Goal: Information Seeking & Learning: Stay updated

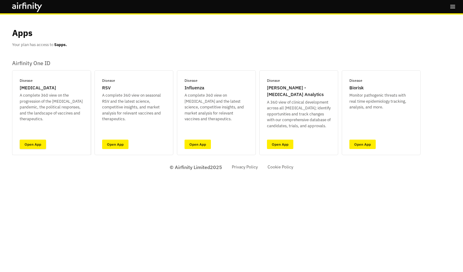
click at [42, 141] on link "Open App" at bounding box center [33, 144] width 26 height 9
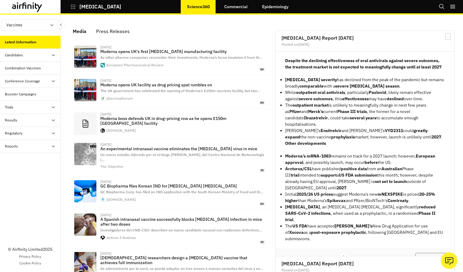
scroll to position [372, 177]
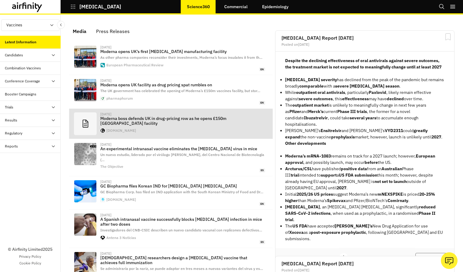
click at [126, 116] on div "[DATE]" at bounding box center [182, 114] width 165 height 4
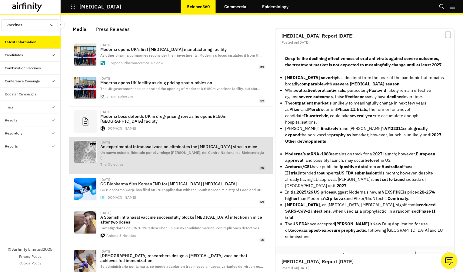
scroll to position [0, 0]
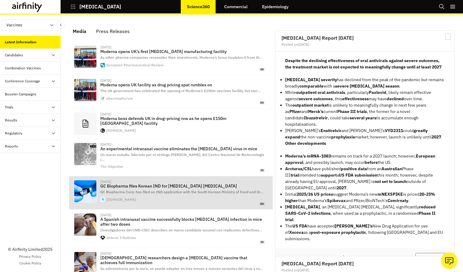
click at [206, 184] on p "GC Biopharma files Korean IND for [MEDICAL_DATA] [MEDICAL_DATA]" at bounding box center [182, 186] width 165 height 5
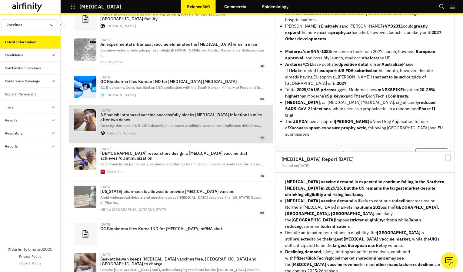
scroll to position [91, 0]
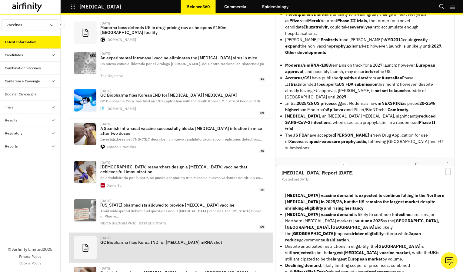
click at [192, 240] on p "GC Biopharma files Korea IND for [MEDICAL_DATA] mRNA shot" at bounding box center [182, 242] width 165 height 5
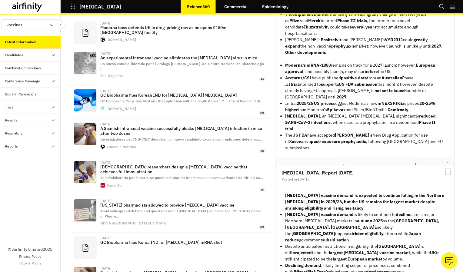
click at [23, 6] on icon at bounding box center [24, 5] width 4 height 6
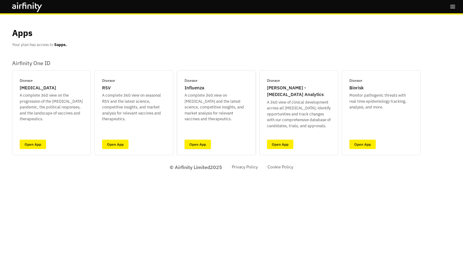
click at [190, 141] on link "Open App" at bounding box center [198, 144] width 26 height 9
click at [43, 144] on link "Open App" at bounding box center [33, 144] width 26 height 9
